Goal: Information Seeking & Learning: Find specific fact

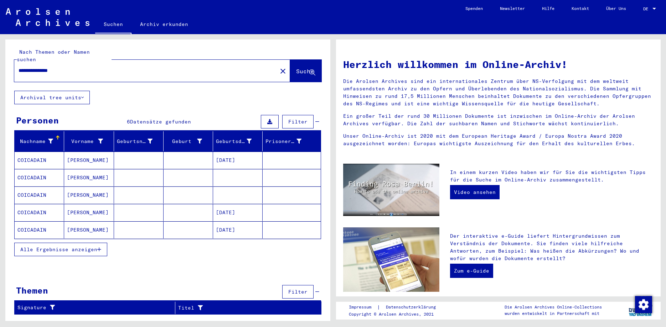
click at [77, 247] on span "Alle Ergebnisse anzeigen" at bounding box center [58, 250] width 77 height 6
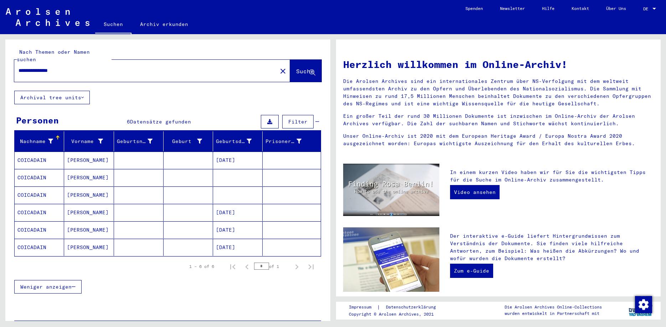
click at [237, 153] on mat-cell "[DATE]" at bounding box center [238, 160] width 50 height 17
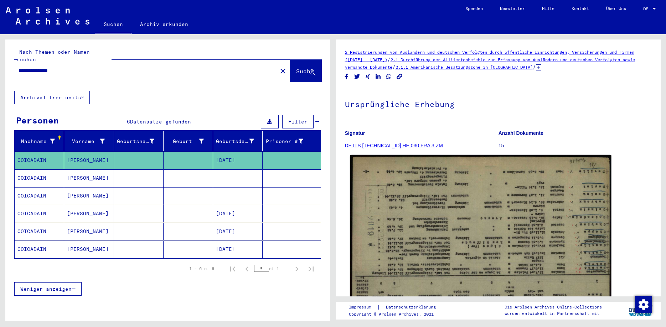
click at [454, 212] on img at bounding box center [480, 248] width 261 height 187
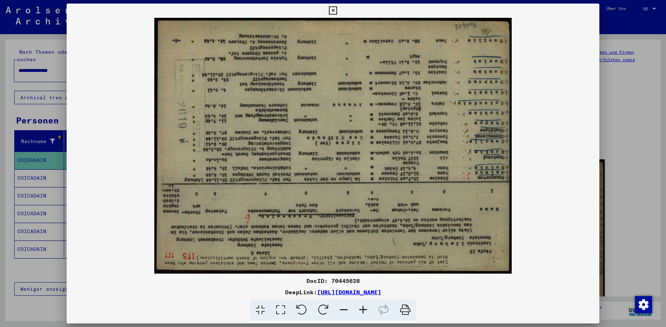
click at [337, 282] on div "DocID: 70445628" at bounding box center [333, 281] width 533 height 9
copy div "70445628"
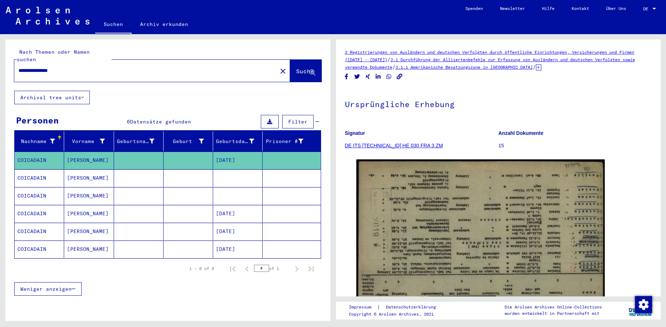
click at [87, 171] on mat-cell "[PERSON_NAME]" at bounding box center [89, 178] width 50 height 17
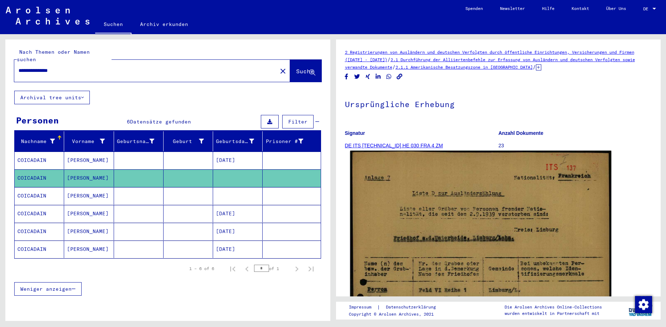
click at [479, 221] on img at bounding box center [480, 332] width 261 height 363
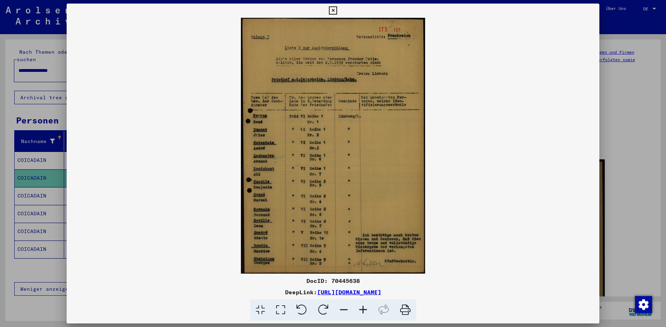
click at [338, 282] on div "DocID: 70445638" at bounding box center [333, 281] width 533 height 9
copy div "70445638"
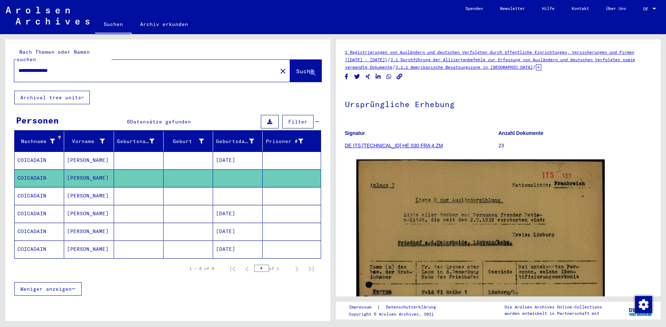
click at [253, 188] on mat-cell at bounding box center [238, 195] width 50 height 17
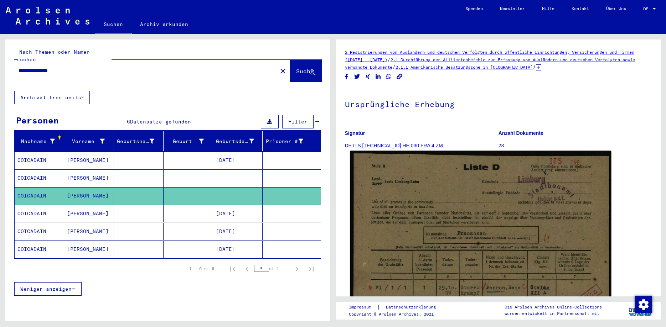
click at [439, 203] on img at bounding box center [480, 331] width 261 height 360
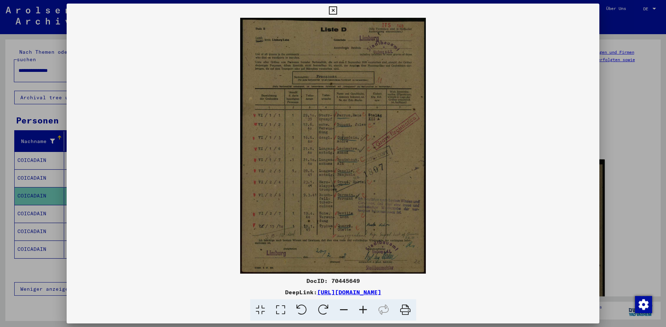
click at [341, 283] on div "DocID: 70445649" at bounding box center [333, 281] width 533 height 9
copy div "70445649"
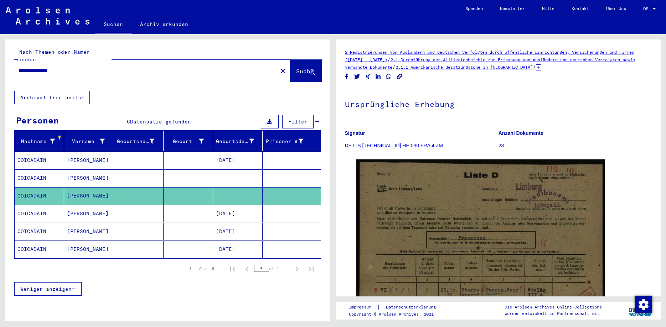
click at [245, 207] on mat-cell "[DATE]" at bounding box center [238, 213] width 50 height 17
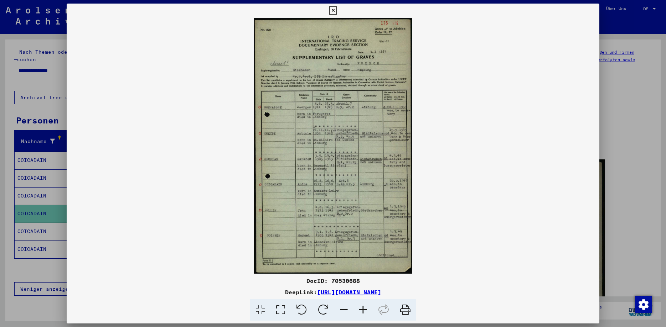
click at [343, 282] on div "DocID: 70530688" at bounding box center [333, 281] width 533 height 9
copy div "70530688"
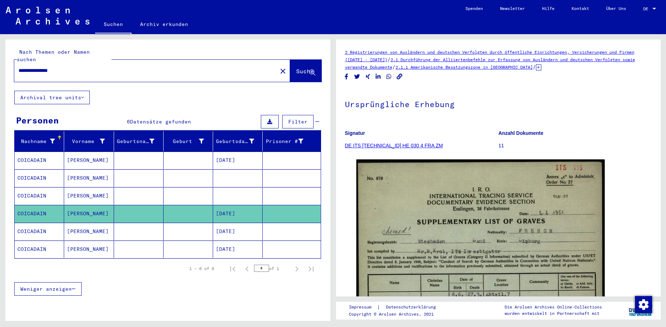
click at [232, 225] on mat-cell "[DATE]" at bounding box center [238, 231] width 50 height 17
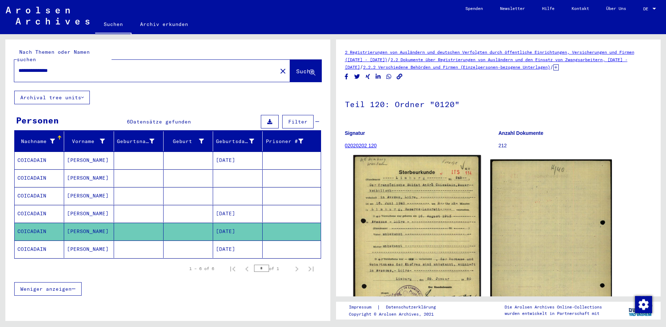
click at [418, 200] on img at bounding box center [417, 243] width 128 height 176
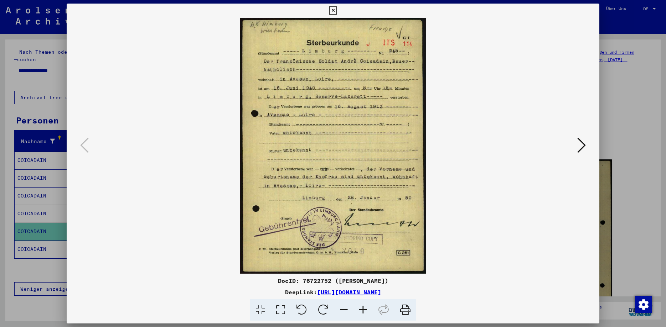
click at [311, 279] on div "DocID: 76722752 ([PERSON_NAME])" at bounding box center [333, 281] width 533 height 9
copy div "76722752"
click at [580, 143] on icon at bounding box center [581, 145] width 9 height 17
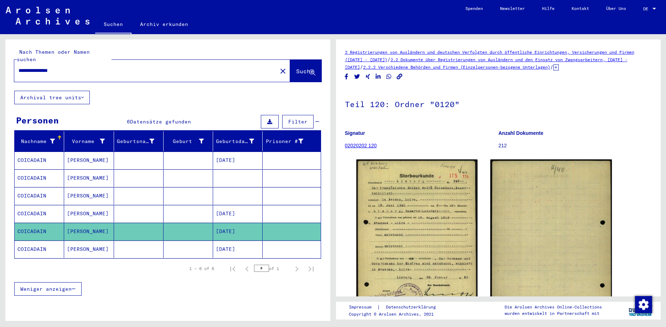
click at [230, 241] on mat-cell "[DATE]" at bounding box center [238, 249] width 50 height 17
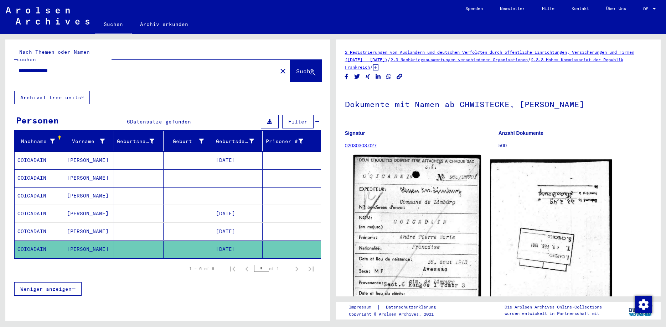
click at [411, 199] on img at bounding box center [417, 248] width 128 height 186
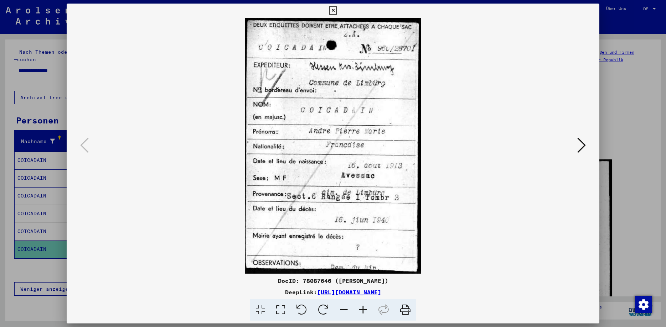
click at [291, 280] on div "DocID: 78087646 ([PERSON_NAME])" at bounding box center [333, 281] width 533 height 9
copy div "78087646"
click at [577, 144] on button at bounding box center [581, 146] width 13 height 20
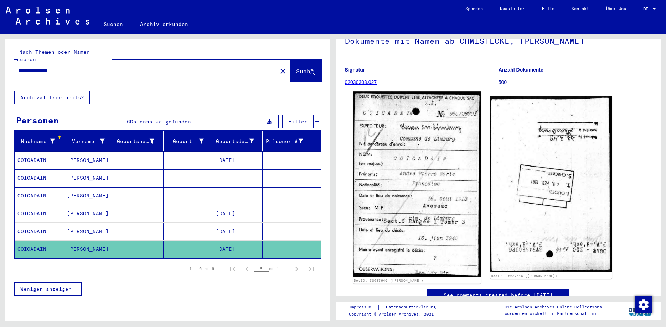
scroll to position [77, 0]
